Goal: Task Accomplishment & Management: Manage account settings

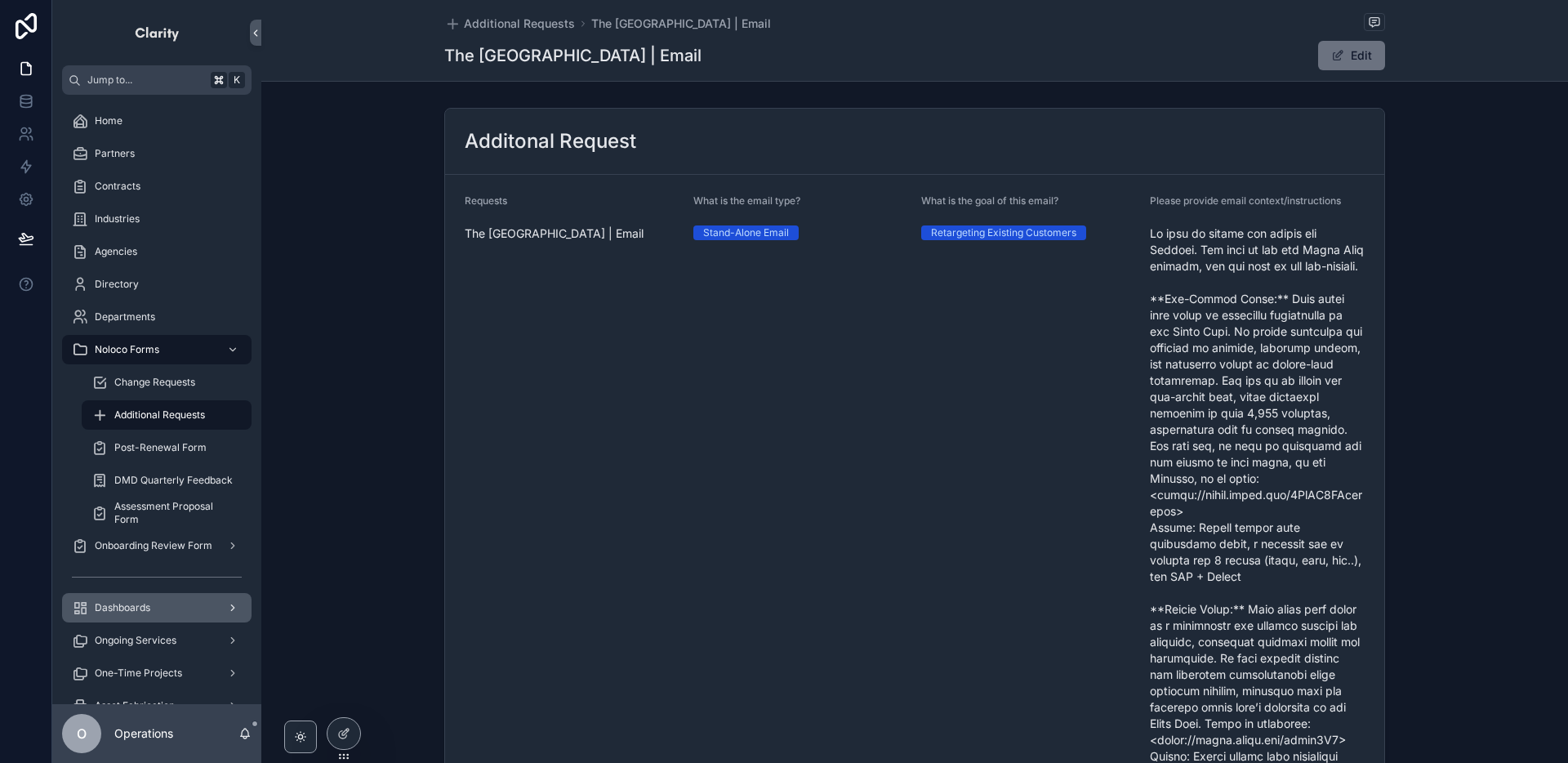
click at [193, 606] on div "Dashboards" at bounding box center [157, 608] width 170 height 27
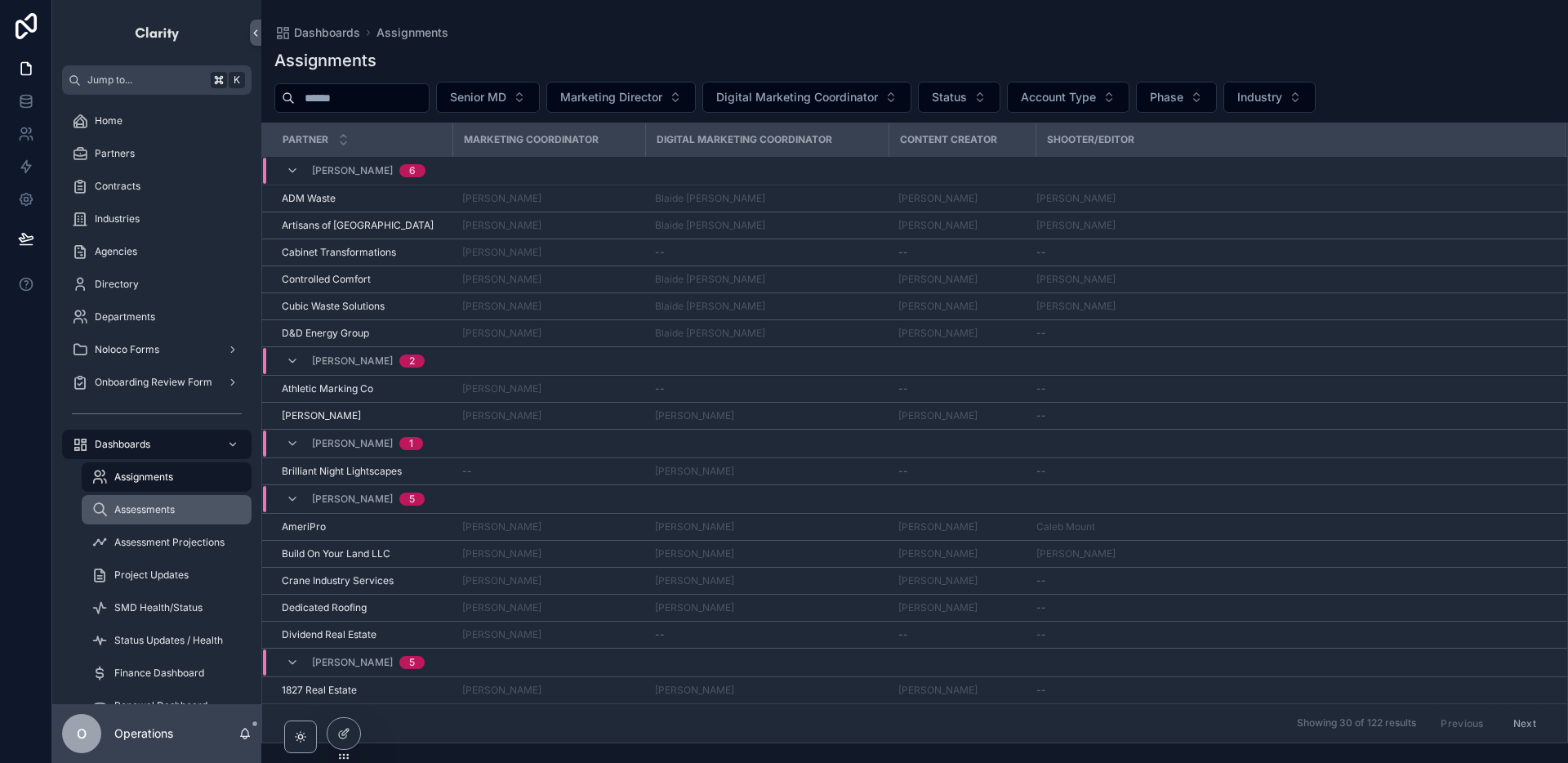
click at [186, 497] on div "Assessments" at bounding box center [166, 509] width 150 height 27
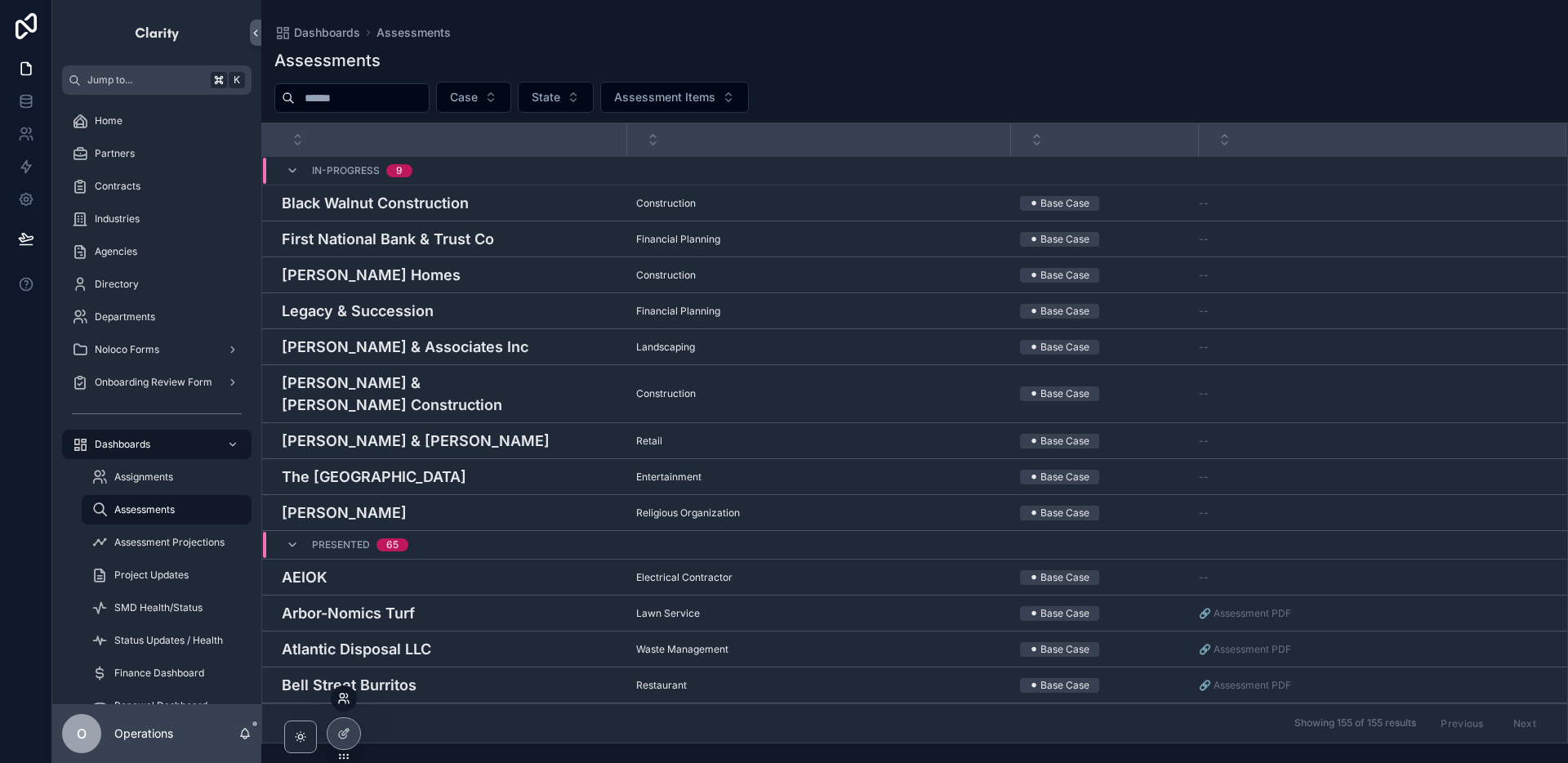
click at [347, 700] on icon at bounding box center [348, 702] width 2 height 3
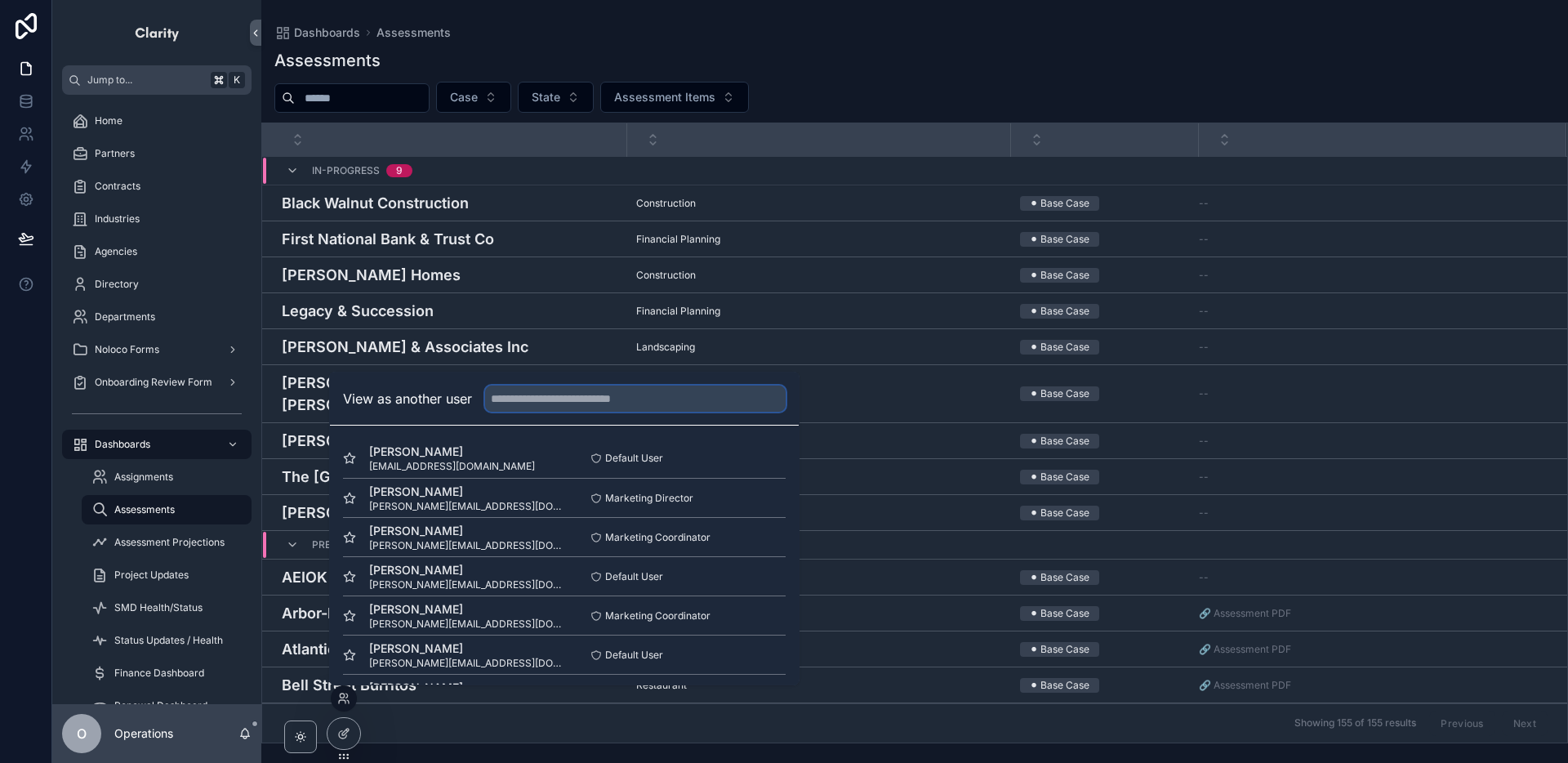
click at [523, 403] on input "text" at bounding box center [635, 398] width 301 height 27
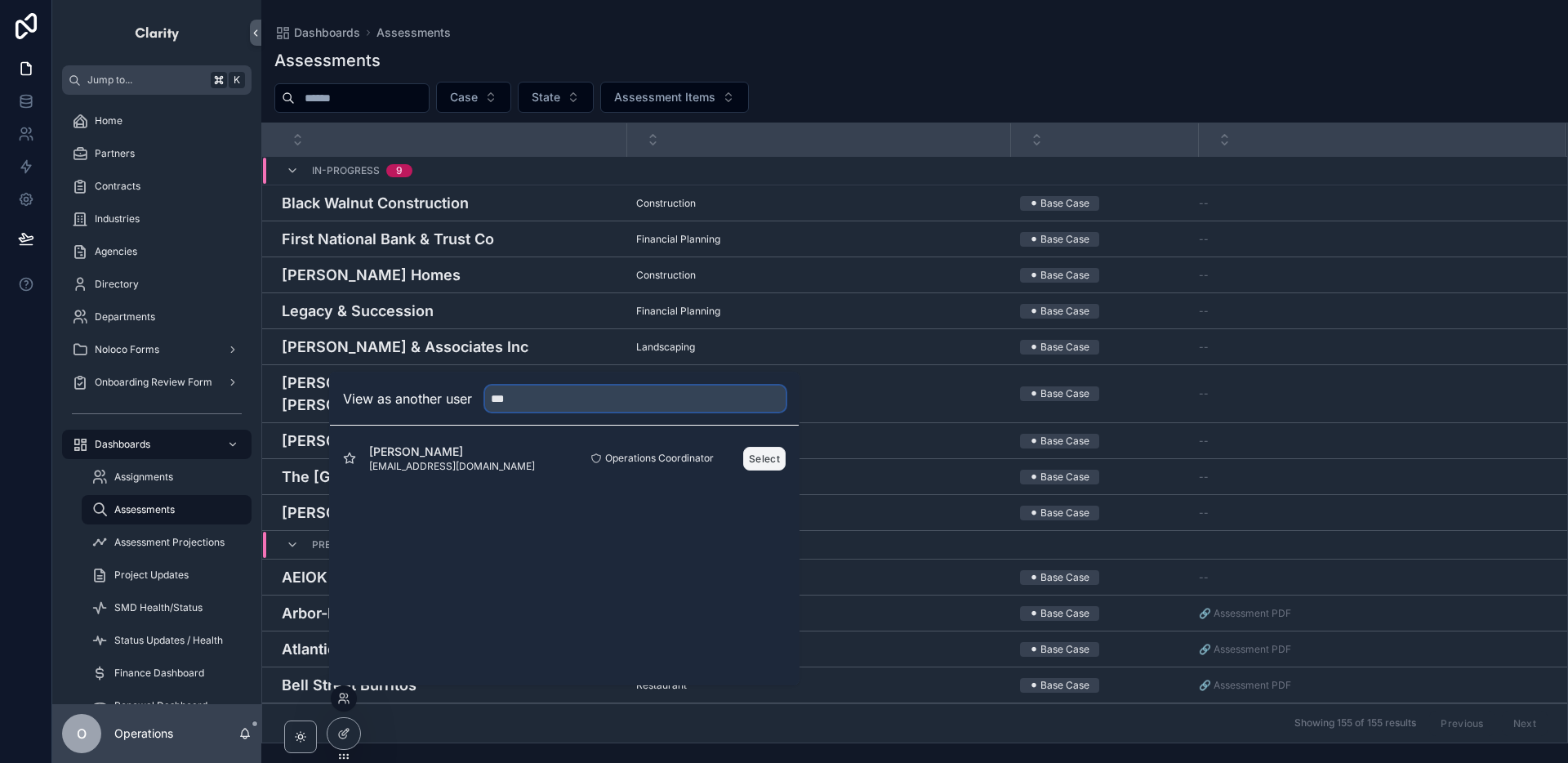
type input "***"
click at [750, 456] on button "Select" at bounding box center [764, 458] width 42 height 24
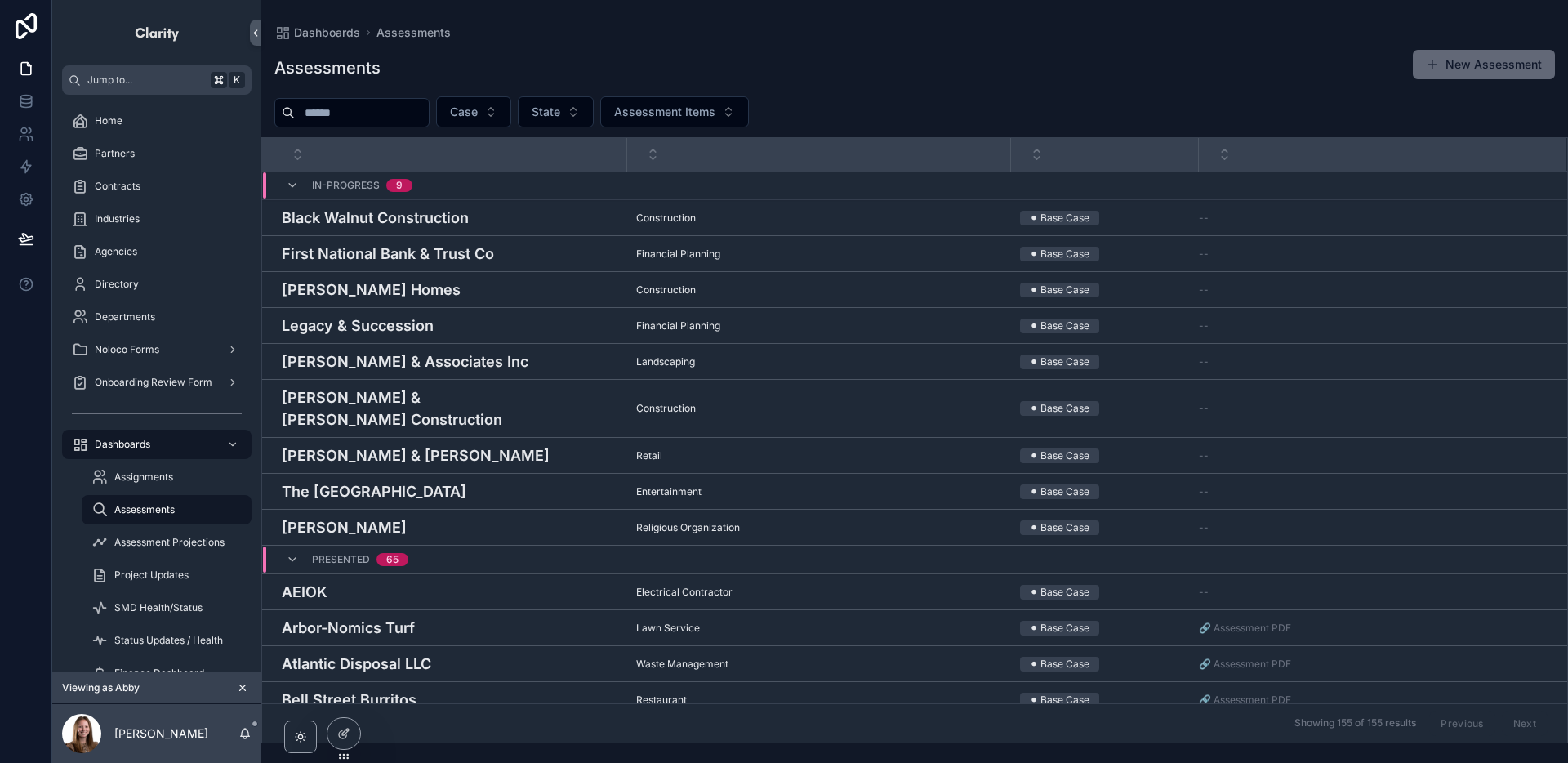
click at [1476, 68] on button "New Assessment" at bounding box center [1484, 64] width 142 height 29
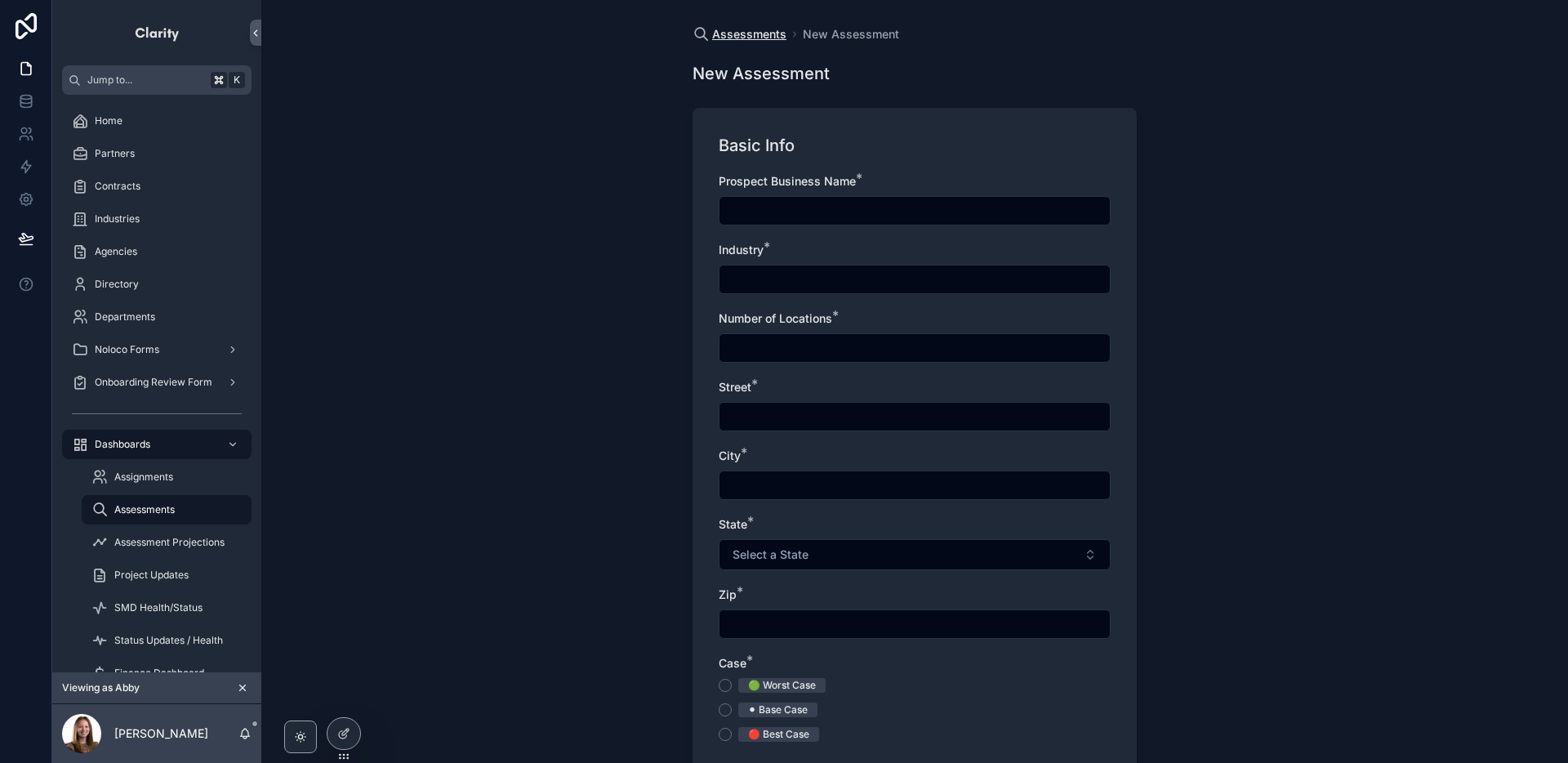
click at [766, 41] on span "Assessments" at bounding box center [750, 35] width 75 height 17
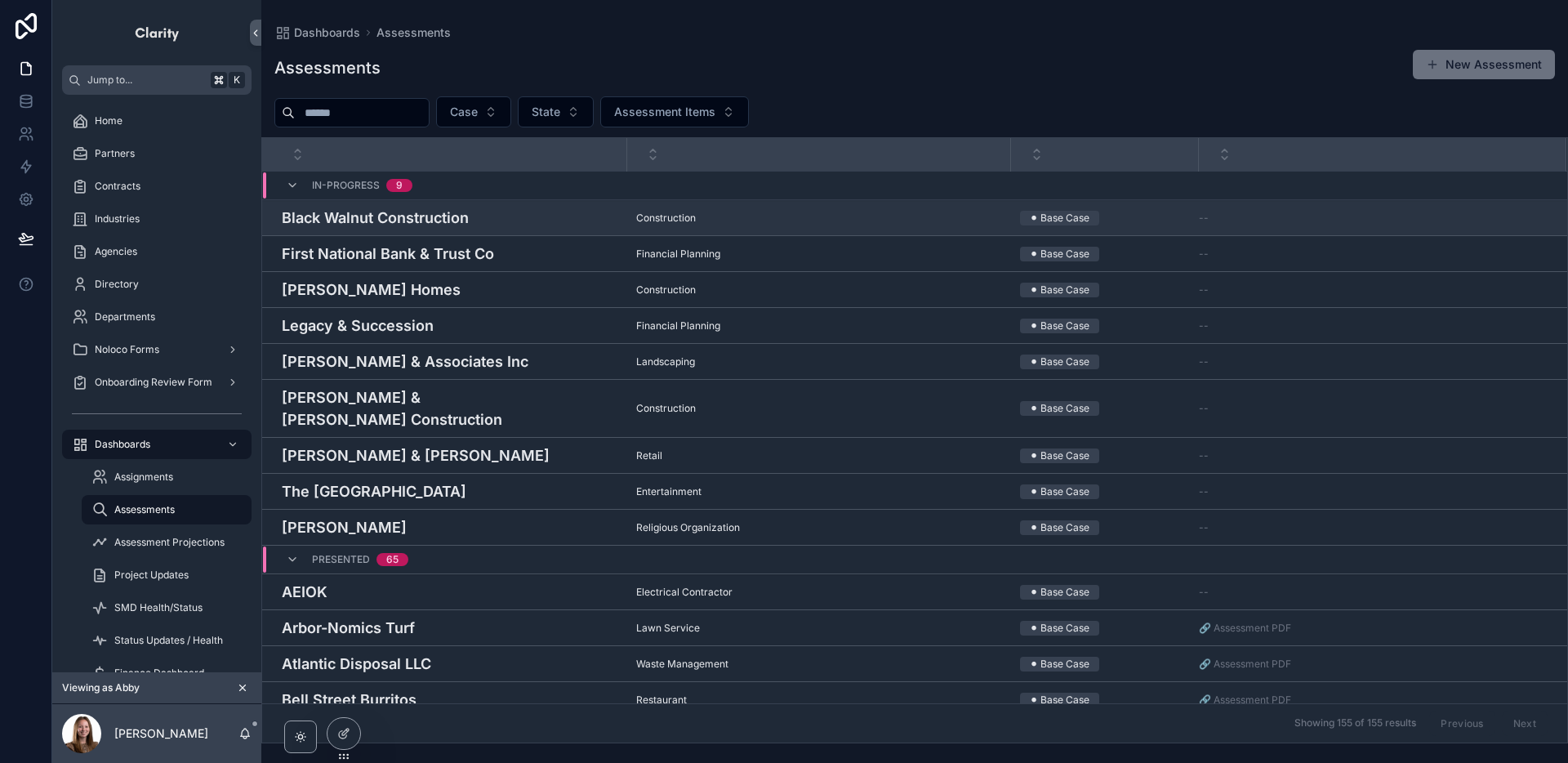
click at [572, 216] on h4 "Black Walnut Construction" at bounding box center [449, 217] width 335 height 22
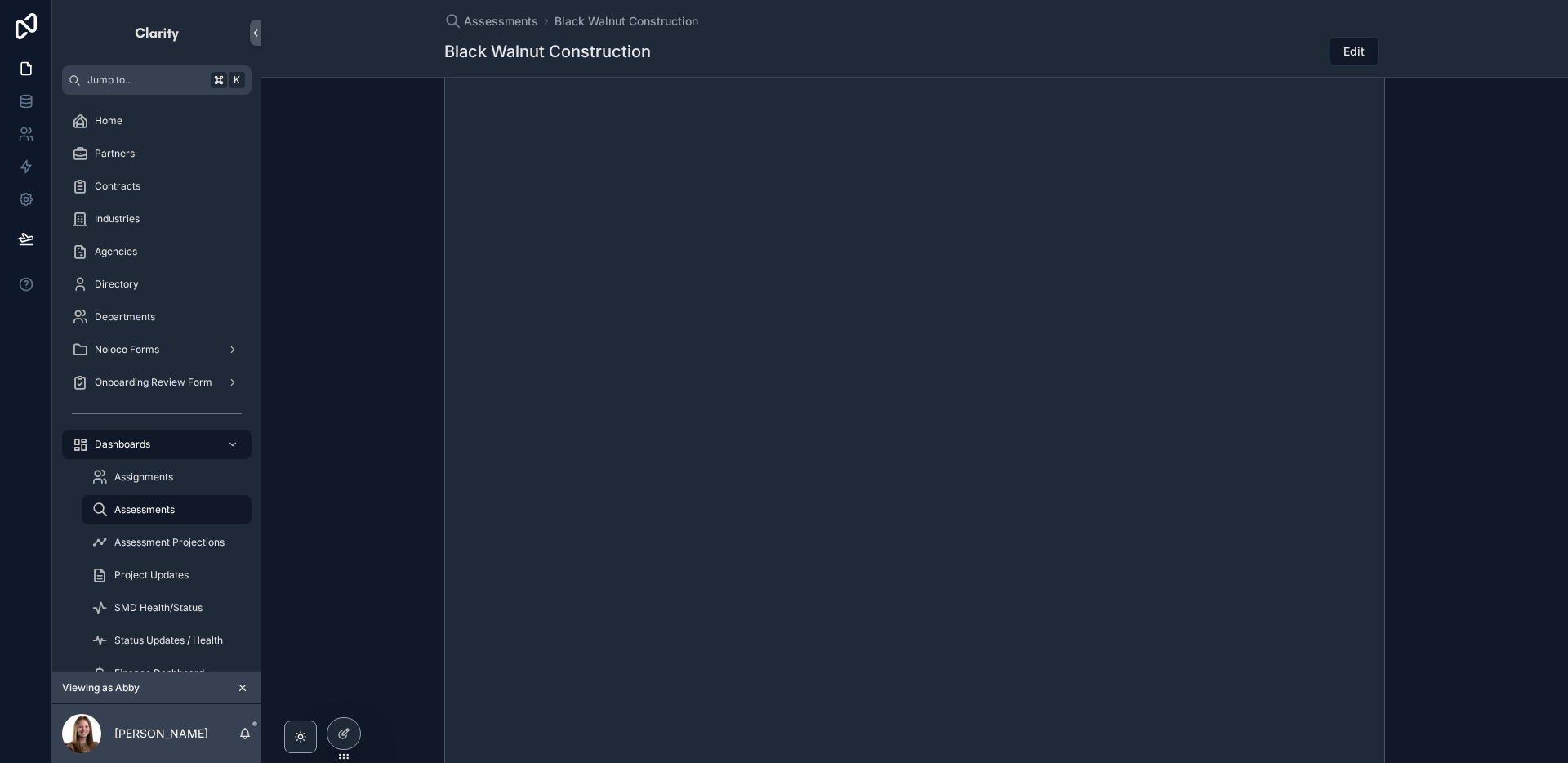
scroll to position [274, 0]
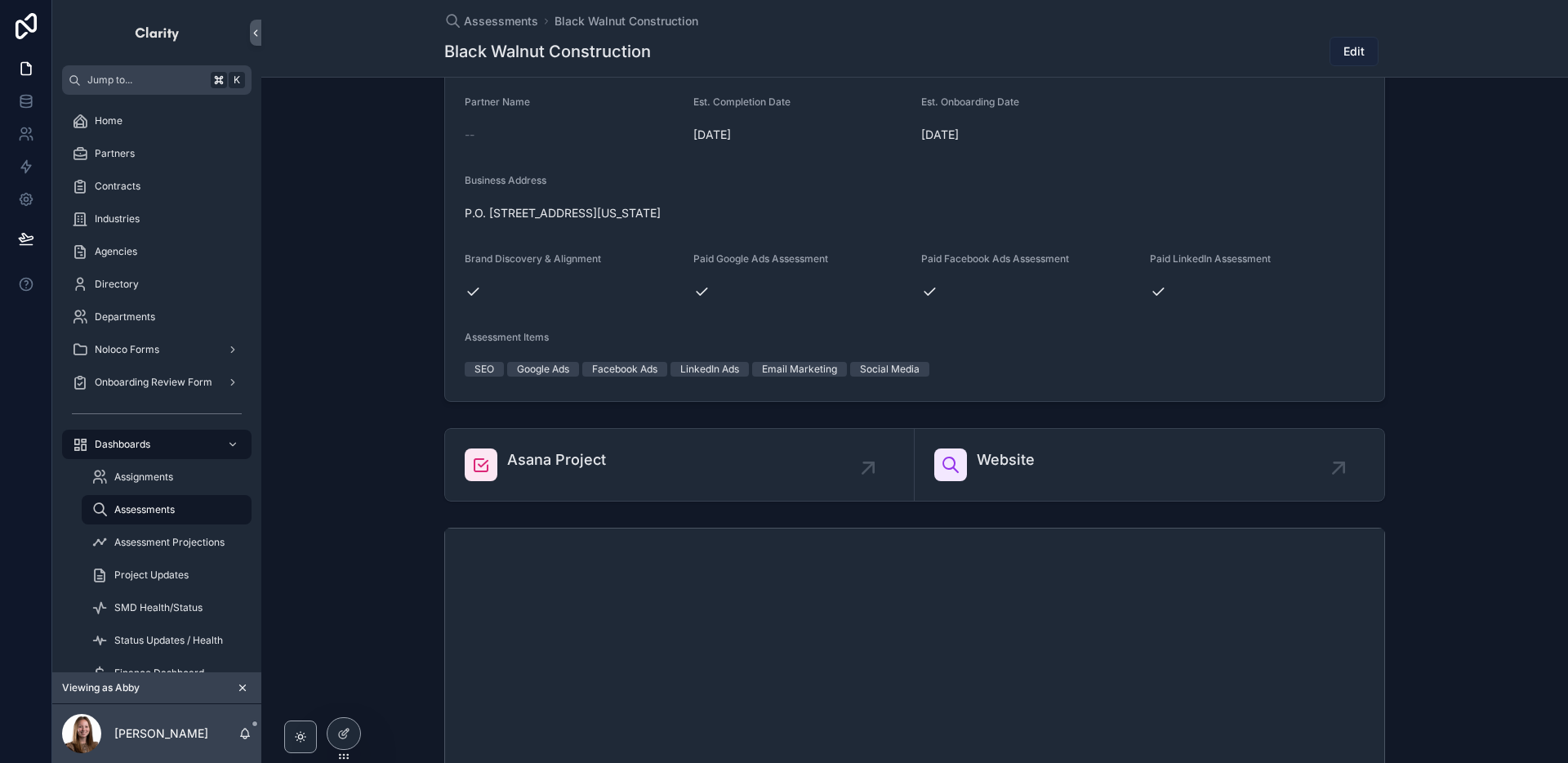
click at [1364, 53] on span "Edit" at bounding box center [1354, 51] width 22 height 17
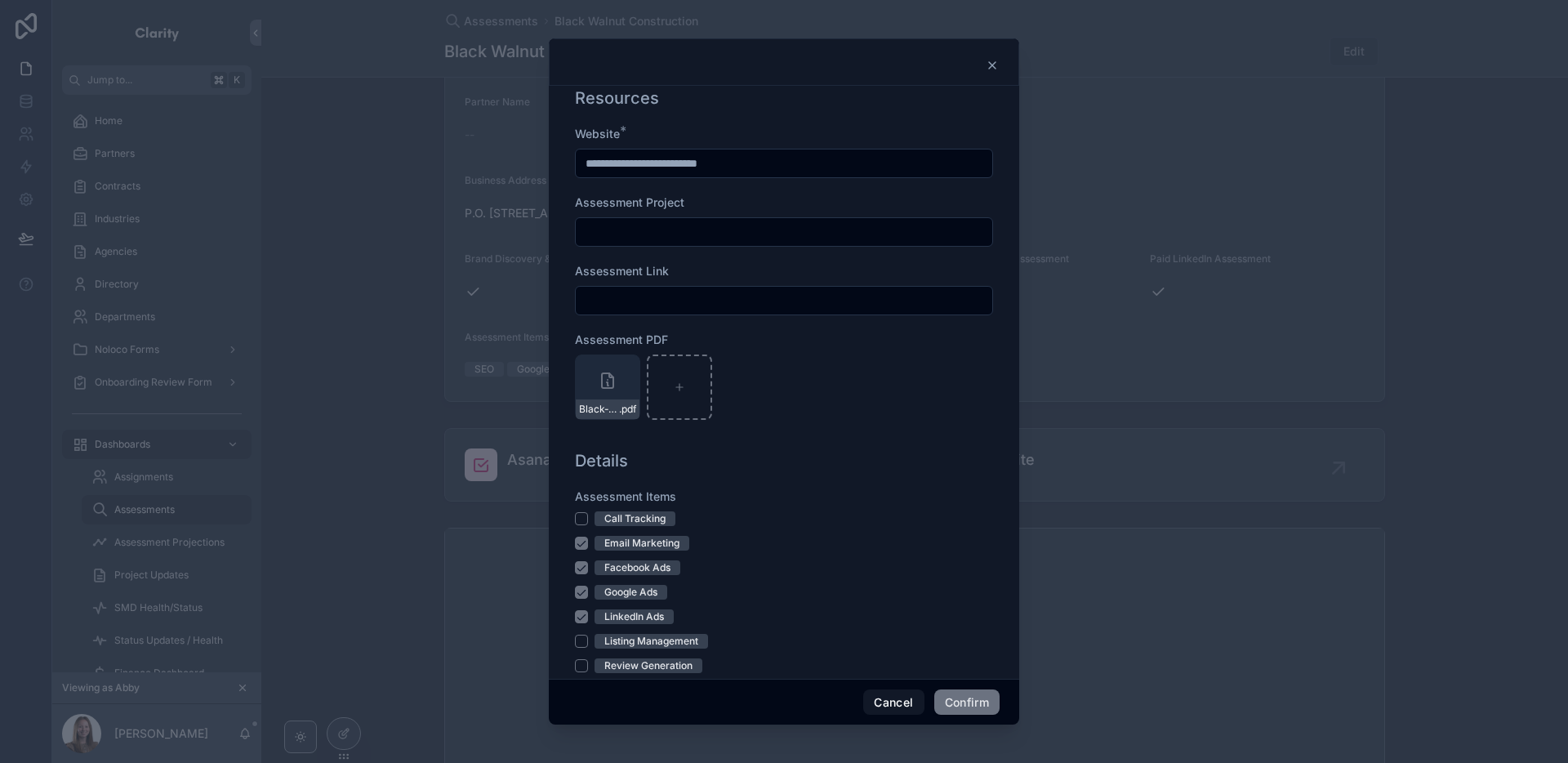
scroll to position [848, 0]
click at [611, 365] on icon "button" at bounding box center [611, 365] width 0 height 3
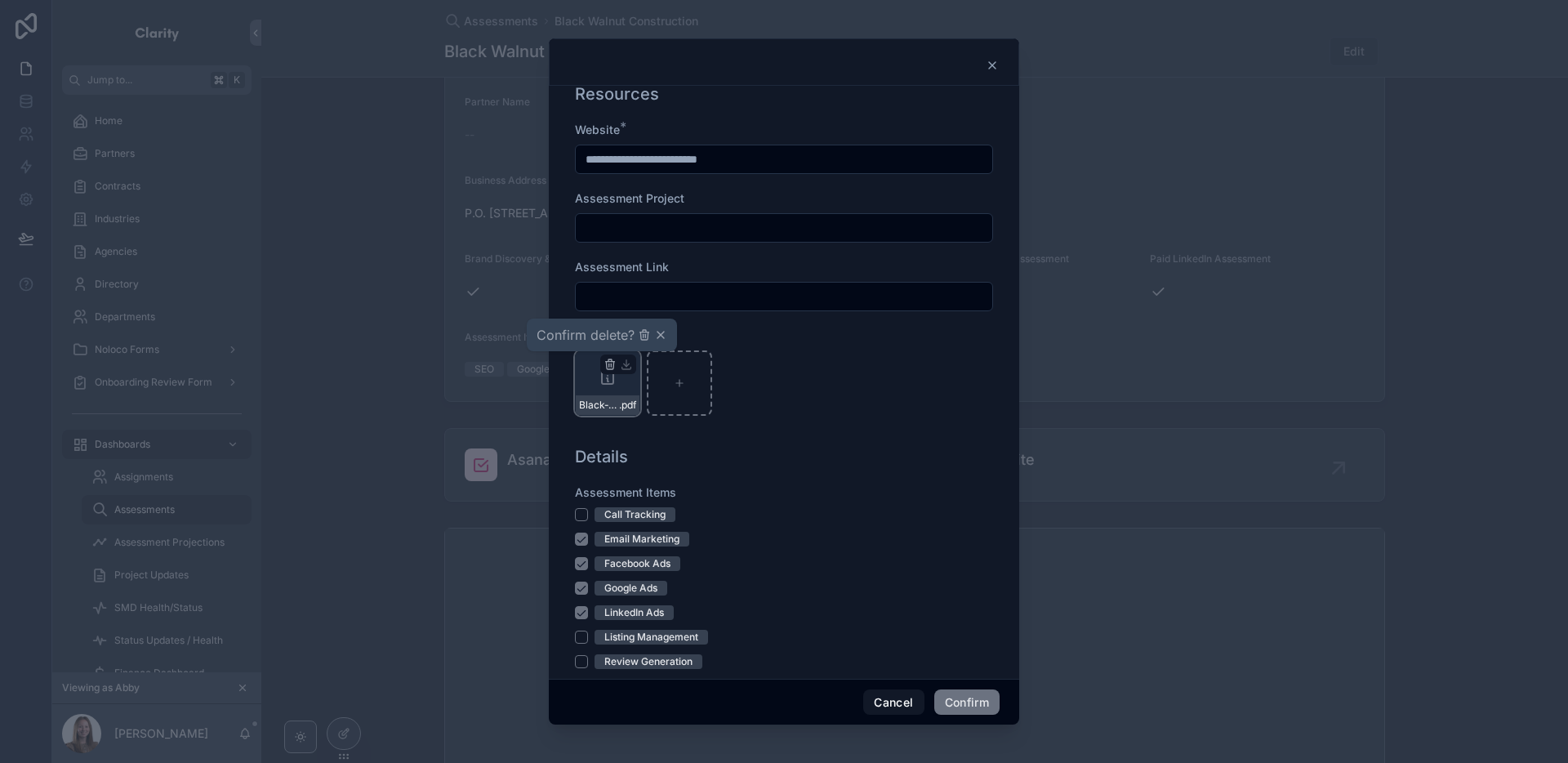
click at [640, 337] on icon "button" at bounding box center [644, 336] width 7 height 7
click at [973, 702] on button "Confirm" at bounding box center [967, 703] width 65 height 27
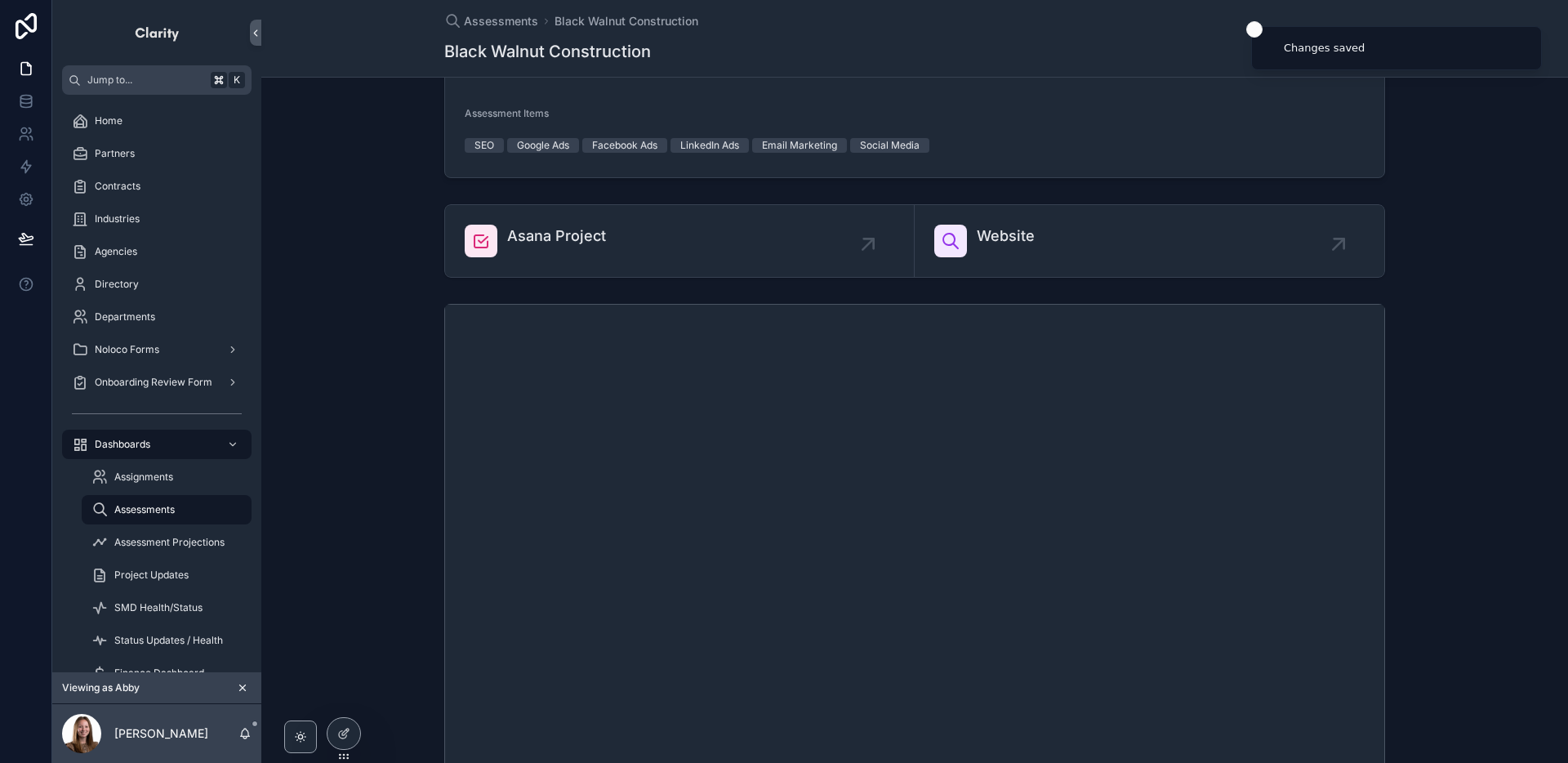
scroll to position [535, 0]
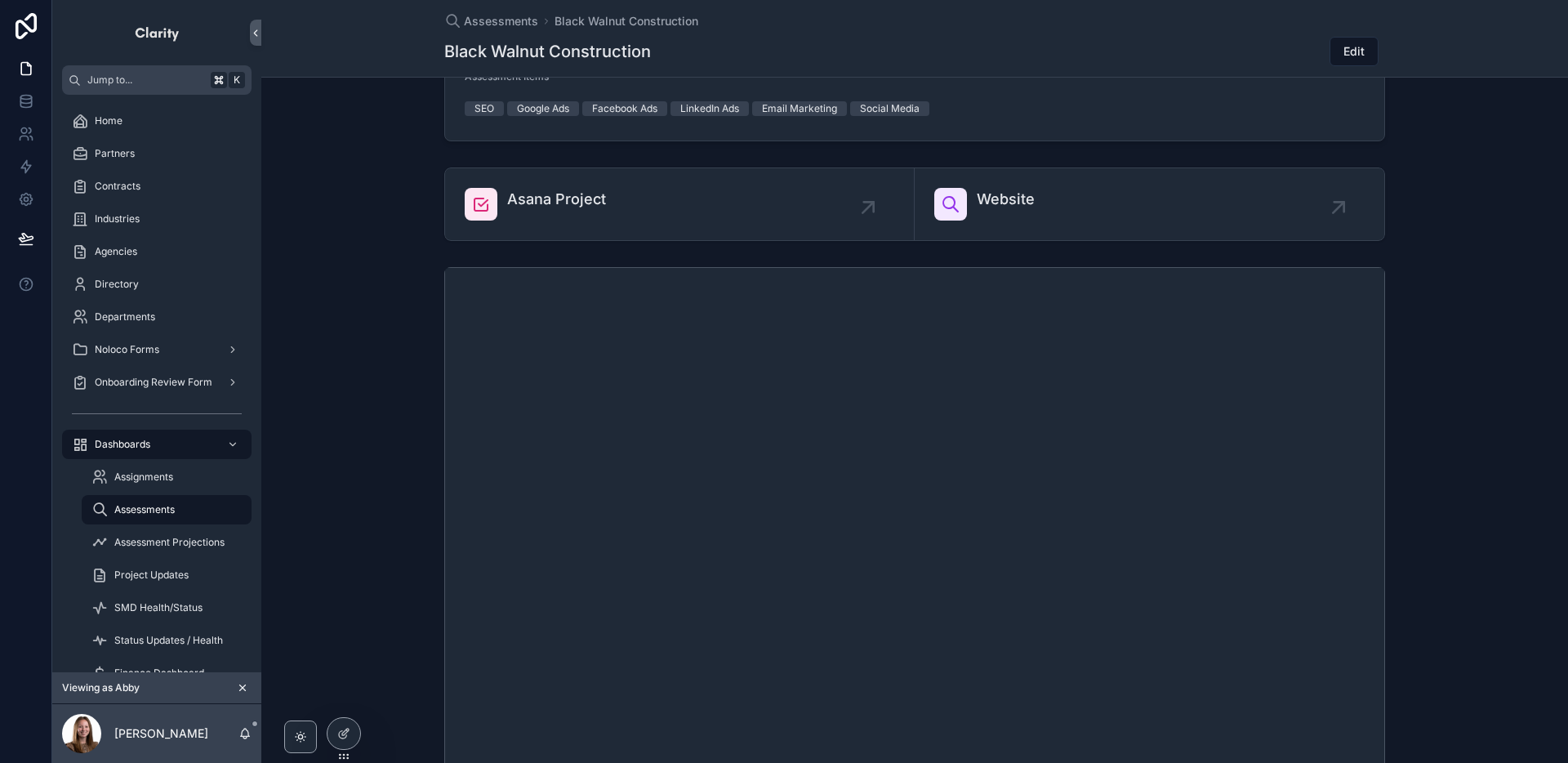
click at [247, 689] on icon "scrollable content" at bounding box center [243, 688] width 12 height 12
